Goal: Check status: Check status

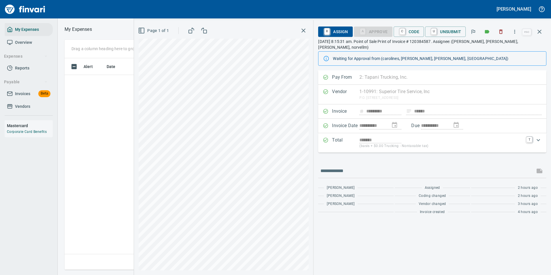
scroll to position [203, 327]
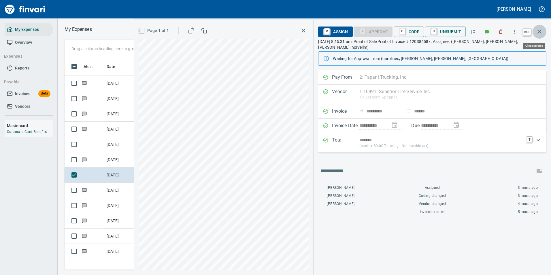
click at [543, 32] on icon "button" at bounding box center [539, 31] width 7 height 7
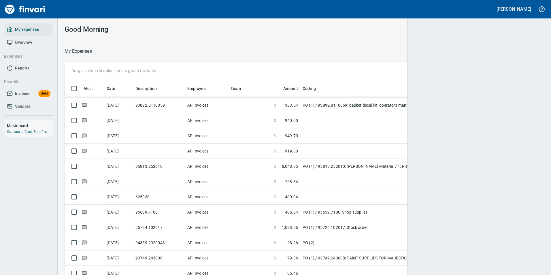
scroll to position [207, 466]
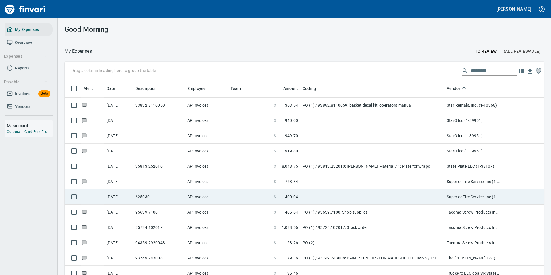
click at [347, 197] on td at bounding box center [373, 196] width 144 height 15
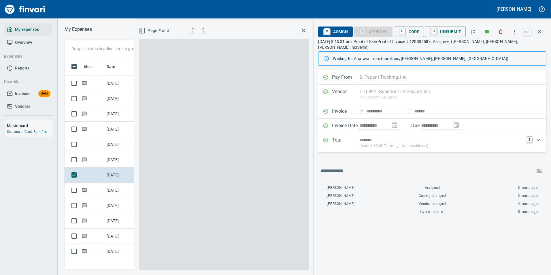
scroll to position [203, 327]
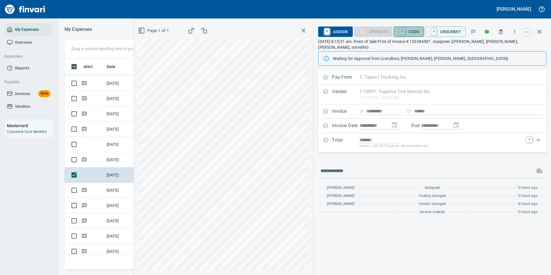
click at [409, 34] on span "C Code" at bounding box center [409, 32] width 21 height 10
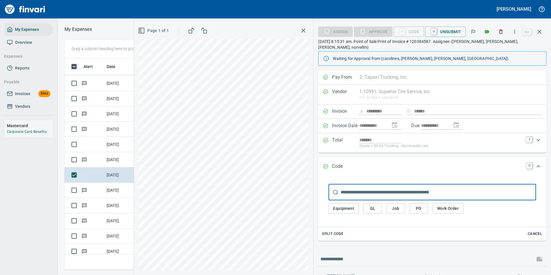
click at [445, 205] on span "Work Order" at bounding box center [449, 208] width 22 height 7
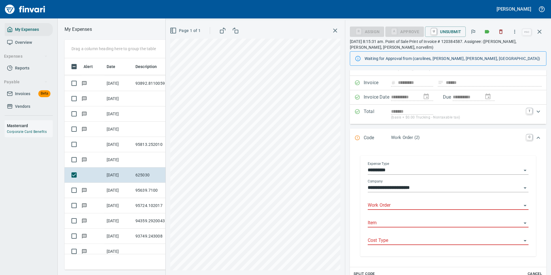
scroll to position [29, 0]
click at [389, 203] on input "Work Order" at bounding box center [445, 205] width 154 height 8
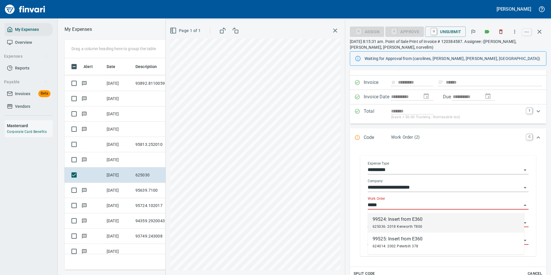
scroll to position [203, 327]
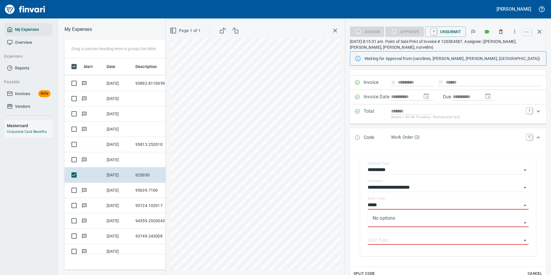
type input "*****"
click at [394, 206] on input "Work Order" at bounding box center [445, 205] width 154 height 8
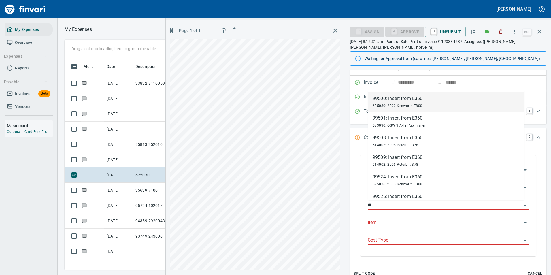
type input "*"
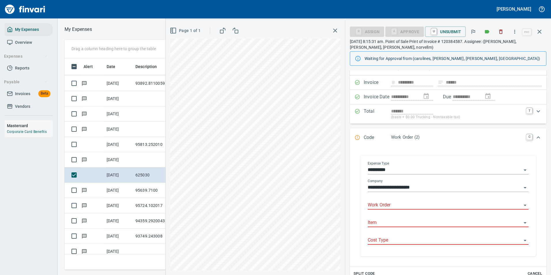
click at [362, 181] on div "**********" at bounding box center [449, 205] width 176 height 101
click at [386, 206] on input "Work Order" at bounding box center [445, 205] width 154 height 8
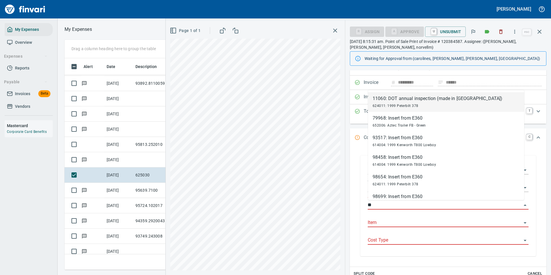
type input "*"
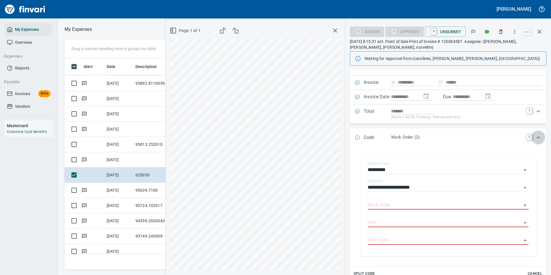
click at [537, 137] on icon "Expand" at bounding box center [538, 137] width 7 height 7
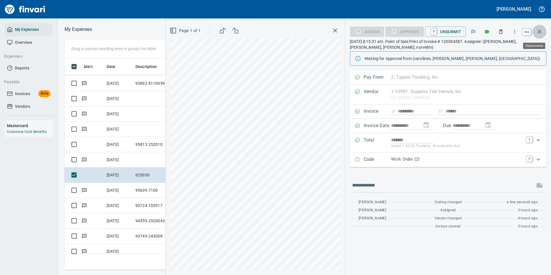
click at [540, 30] on icon "button" at bounding box center [539, 31] width 7 height 7
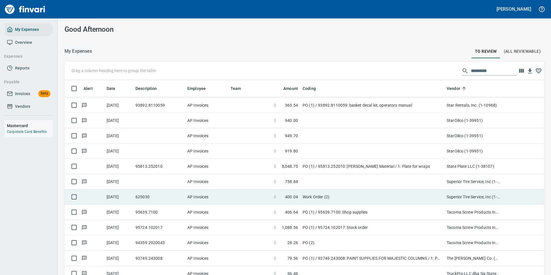
scroll to position [3086, 0]
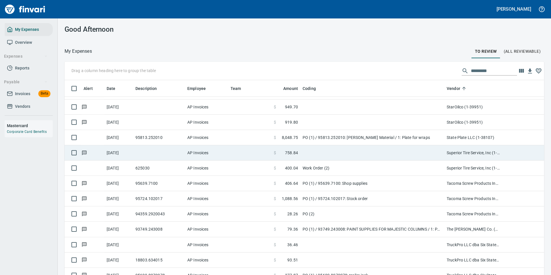
click at [311, 154] on td at bounding box center [373, 152] width 144 height 15
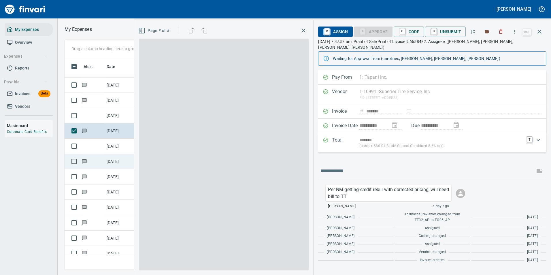
scroll to position [203, 327]
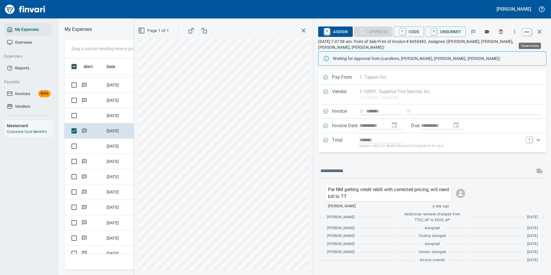
click at [542, 31] on icon "button" at bounding box center [539, 31] width 7 height 7
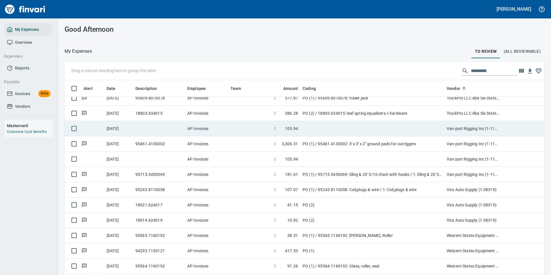
scroll to position [3208, 0]
